Goal: Book appointment/travel/reservation

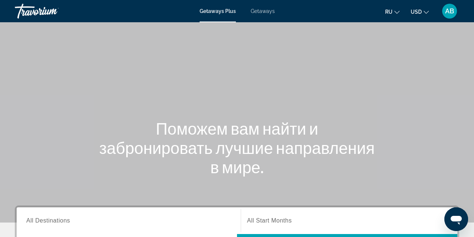
click at [89, 228] on div "Search widget" at bounding box center [128, 220] width 205 height 21
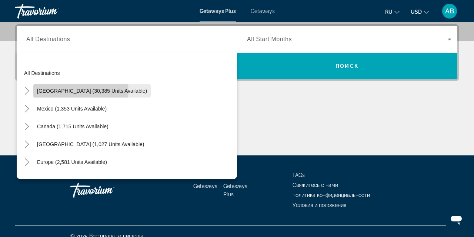
click at [81, 91] on span "[GEOGRAPHIC_DATA] (30,385 units available)" at bounding box center [92, 91] width 110 height 6
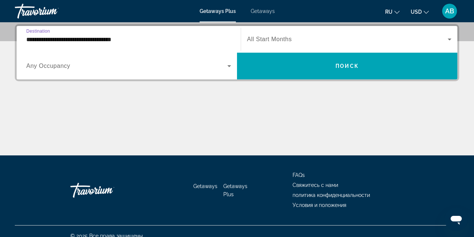
click at [110, 39] on input "**********" at bounding box center [128, 39] width 205 height 9
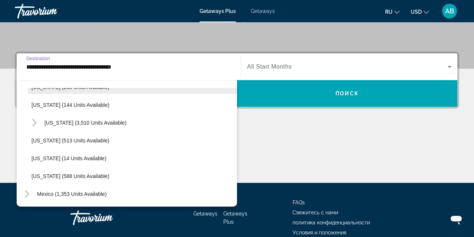
scroll to position [618, 0]
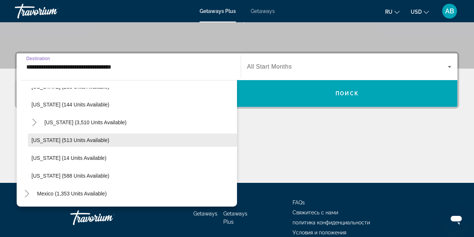
click at [81, 143] on span "Search widget" at bounding box center [132, 140] width 209 height 18
type input "**********"
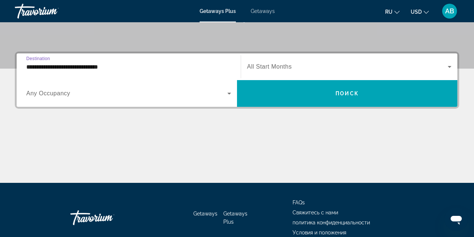
scroll to position [181, 0]
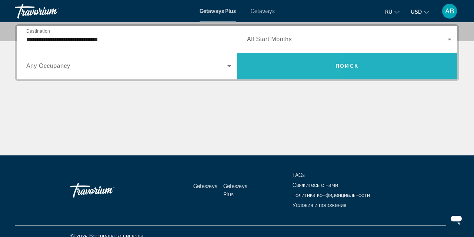
click at [260, 69] on span "Search widget" at bounding box center [347, 66] width 220 height 18
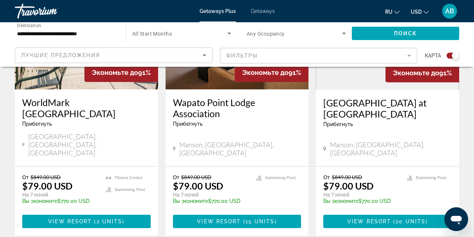
scroll to position [353, 0]
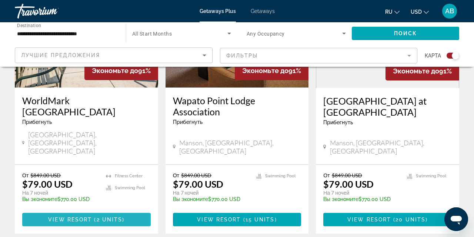
click at [85, 216] on span "View Resort" at bounding box center [70, 219] width 44 height 6
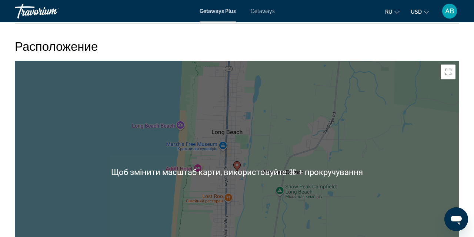
scroll to position [1115, 0]
